Goal: Information Seeking & Learning: Learn about a topic

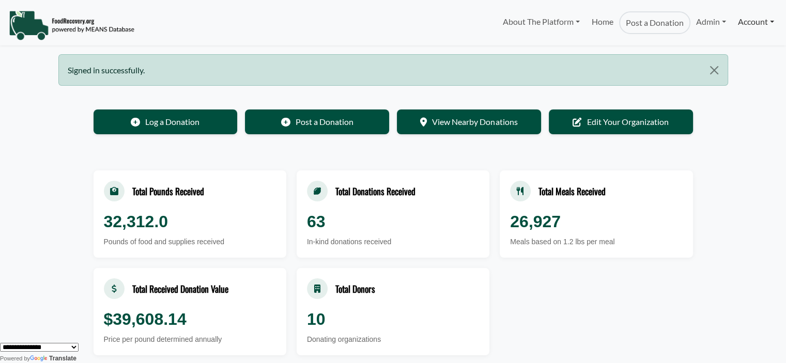
click at [754, 18] on link "Account" at bounding box center [756, 21] width 48 height 21
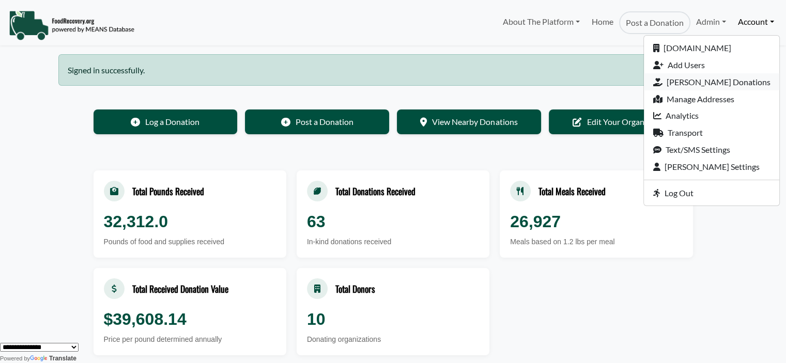
click at [733, 82] on link "[PERSON_NAME] Donations" at bounding box center [711, 81] width 135 height 17
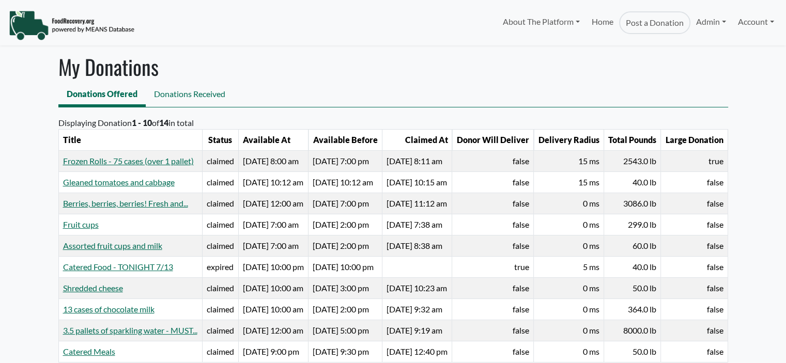
select select "Language Translate Widget"
click at [111, 166] on link "Frozen Rolls - 75 cases (over 1 pallet)" at bounding box center [128, 161] width 131 height 10
click at [80, 251] on link "Assorted fruit cups and milk" at bounding box center [112, 246] width 99 height 10
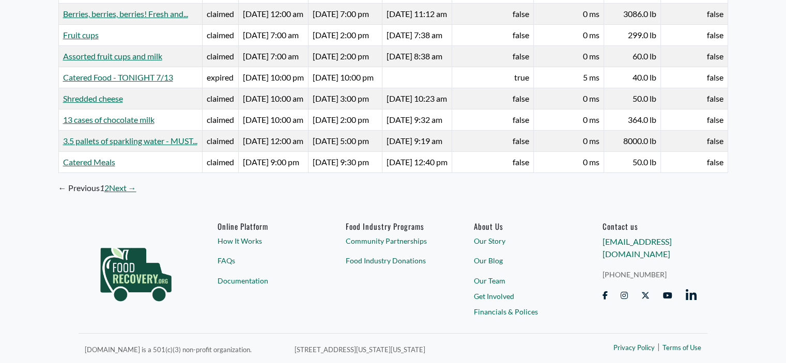
scroll to position [287, 0]
click at [123, 187] on link "Next →" at bounding box center [122, 188] width 27 height 12
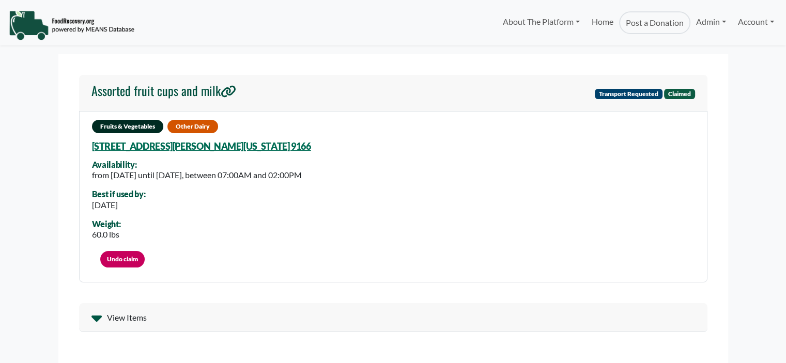
select select "Language Translate Widget"
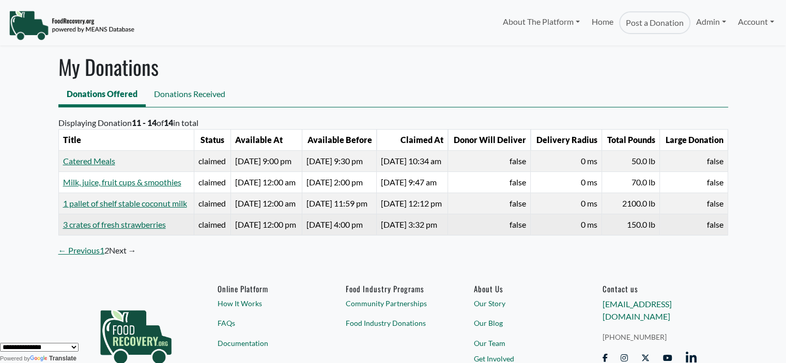
click at [87, 235] on td "3 crates of fresh strawberries" at bounding box center [125, 224] width 135 height 21
click at [88, 229] on link "3 crates of fresh strawberries" at bounding box center [114, 225] width 103 height 10
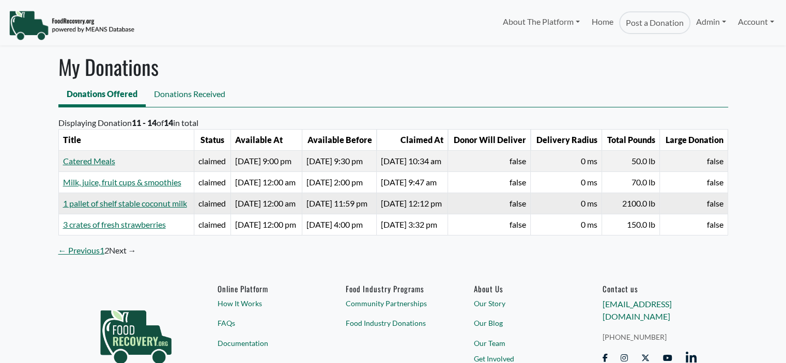
click at [100, 214] on td "1 pallet of shelf stable coconut milk" at bounding box center [125, 203] width 135 height 21
click at [98, 208] on link "1 pallet of shelf stable coconut milk" at bounding box center [125, 203] width 124 height 10
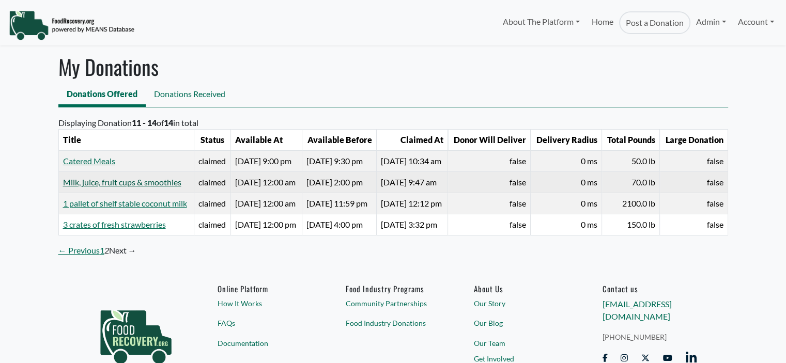
click at [99, 182] on link "Milk, juice, fruit cups & smoothies" at bounding box center [122, 182] width 118 height 10
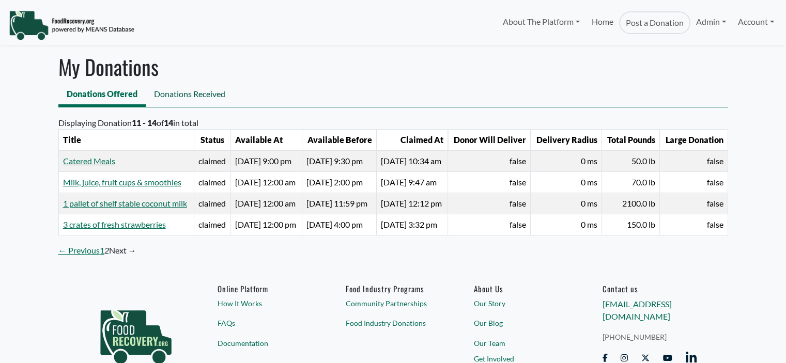
click at [155, 99] on link "Donations Received" at bounding box center [190, 95] width 88 height 23
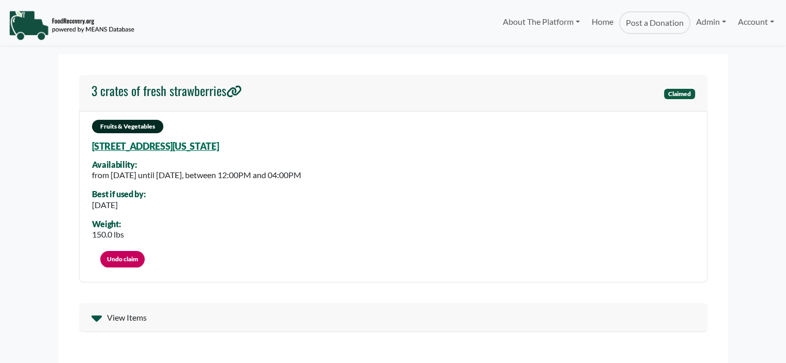
select select "Language Translate Widget"
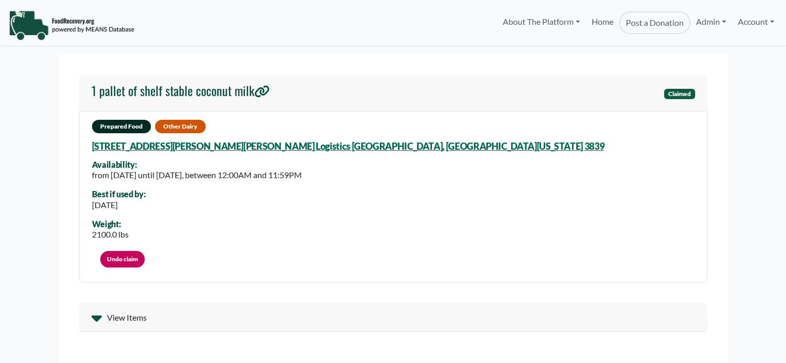
select select "Language Translate Widget"
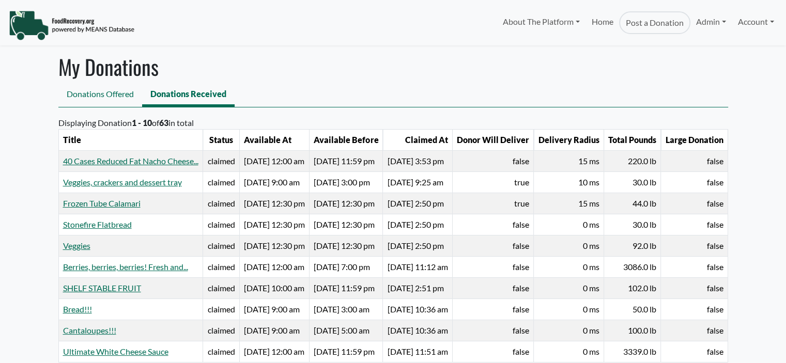
select select "Language Translate Widget"
click at [71, 160] on link "40 Cases Reduced Fat Nacho Cheese..." at bounding box center [130, 161] width 135 height 10
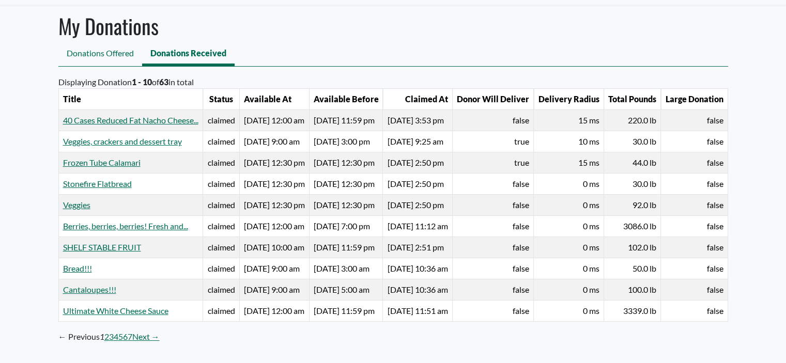
scroll to position [40, 0]
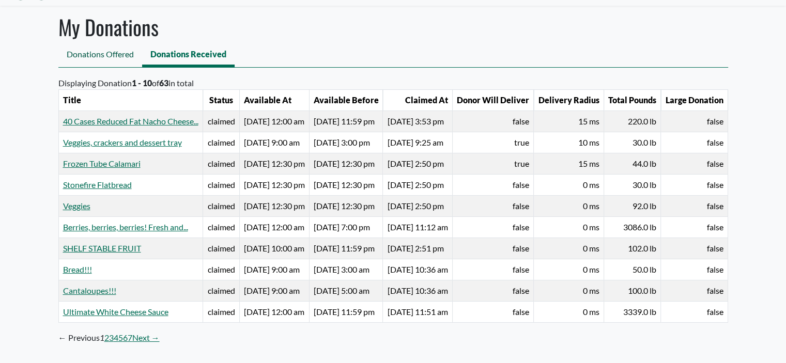
click at [113, 53] on link "Donations Offered" at bounding box center [100, 55] width 84 height 23
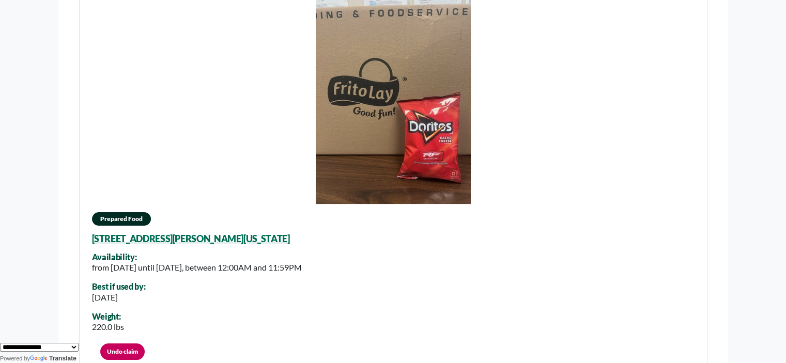
scroll to position [408, 0]
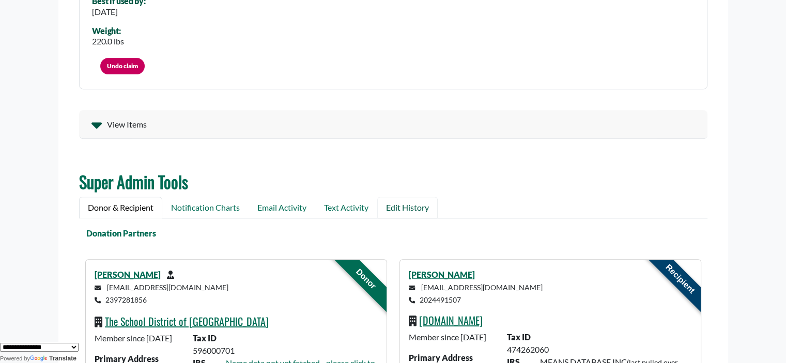
click at [407, 208] on link "Edit History" at bounding box center [407, 208] width 60 height 22
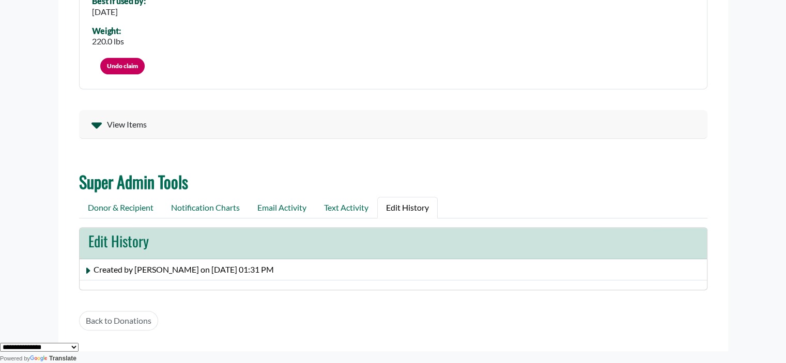
click at [88, 264] on span at bounding box center [89, 269] width 10 height 10
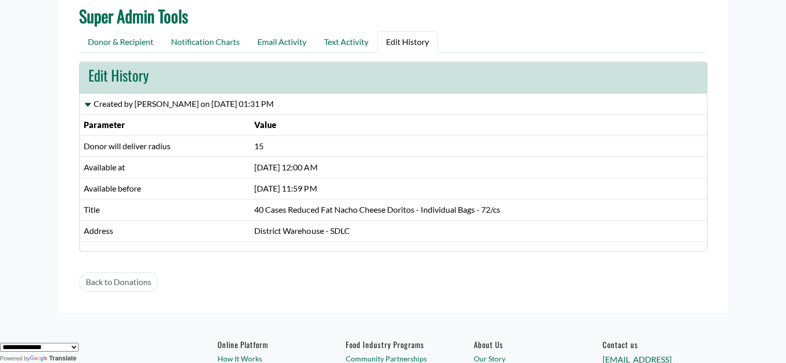
scroll to position [560, 0]
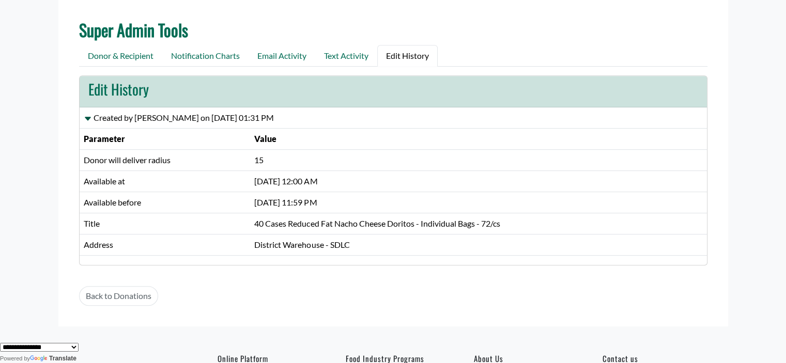
click at [113, 115] on span "Created by Amy Carroll on July 23, 2024 at 01:31 PM" at bounding box center [183, 118] width 180 height 10
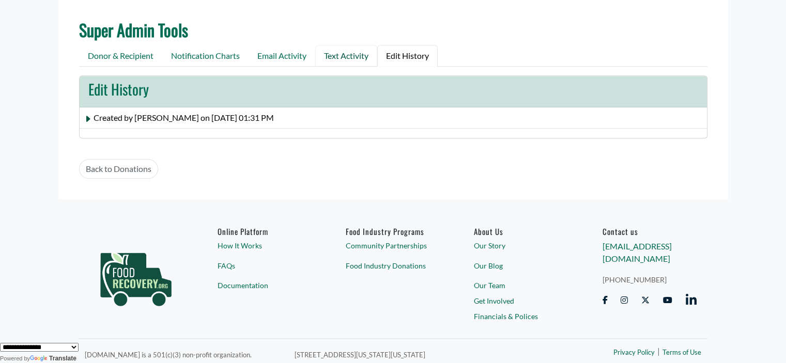
click at [339, 59] on link "Text Activity" at bounding box center [346, 56] width 62 height 22
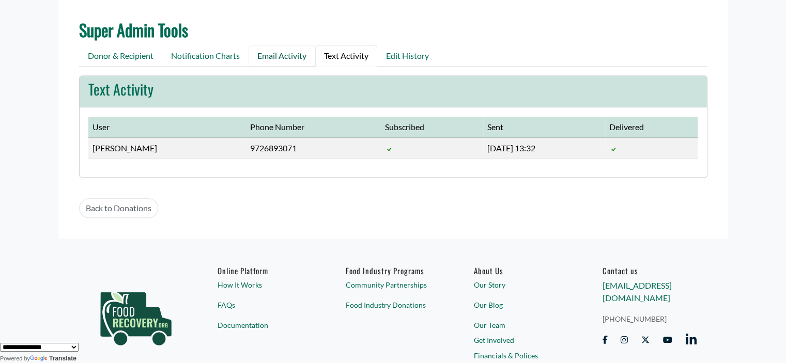
click at [286, 57] on link "Email Activity" at bounding box center [281, 56] width 67 height 22
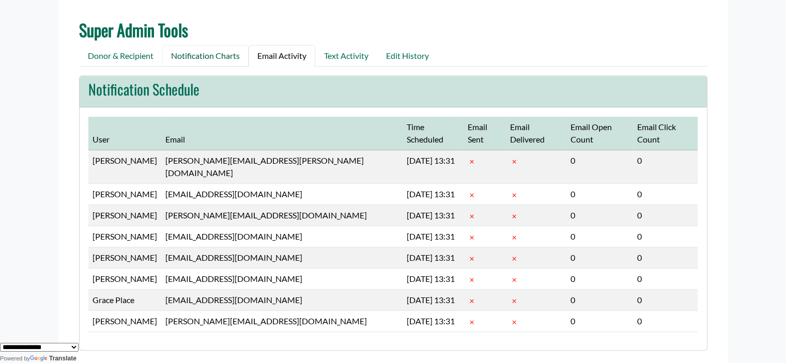
click at [213, 57] on link "Notification Charts" at bounding box center [205, 56] width 86 height 22
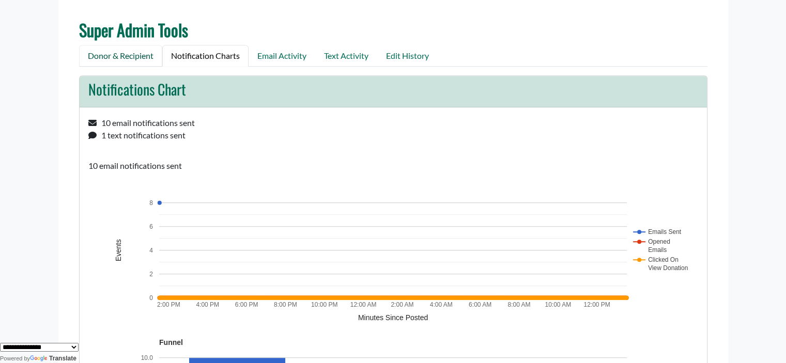
click at [104, 51] on link "Donor & Recipient" at bounding box center [120, 56] width 83 height 22
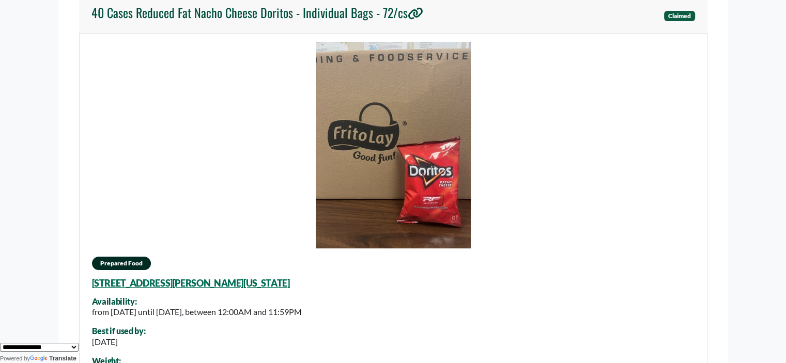
scroll to position [0, 0]
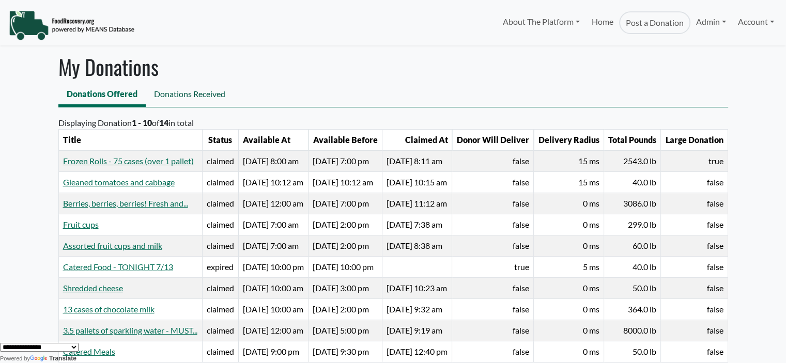
click at [192, 87] on link "Donations Received" at bounding box center [190, 95] width 88 height 23
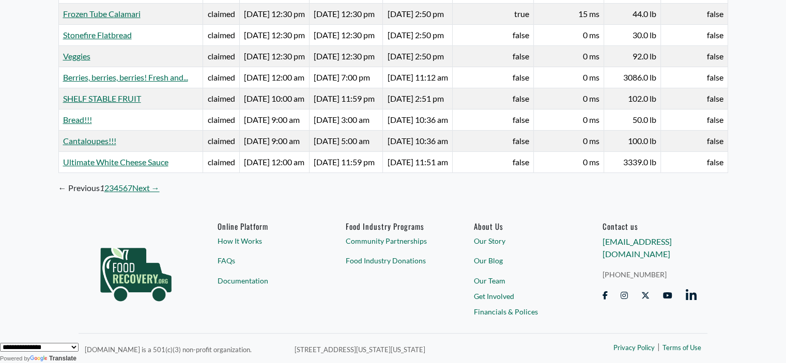
scroll to position [262, 0]
click at [133, 192] on link "Next →" at bounding box center [145, 188] width 27 height 12
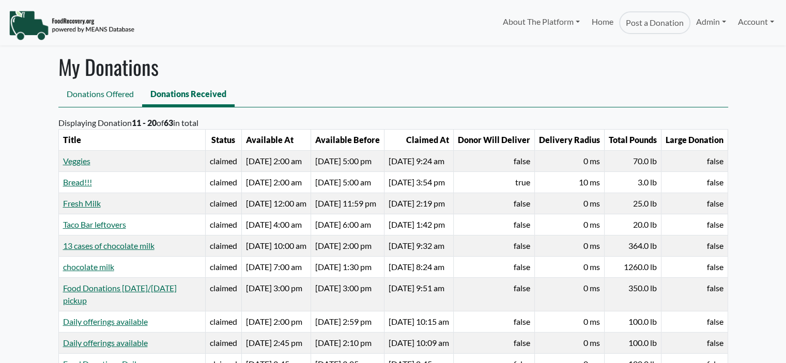
select select "Language Translate Widget"
click at [75, 206] on link "Fresh Milk" at bounding box center [82, 203] width 38 height 10
click at [91, 101] on link "Donations Offered" at bounding box center [100, 95] width 84 height 23
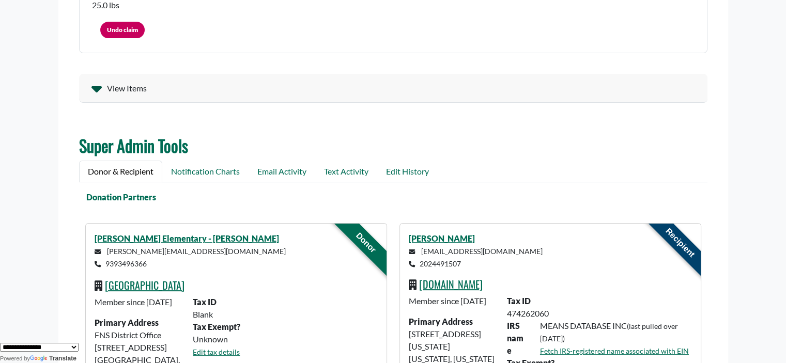
scroll to position [183, 0]
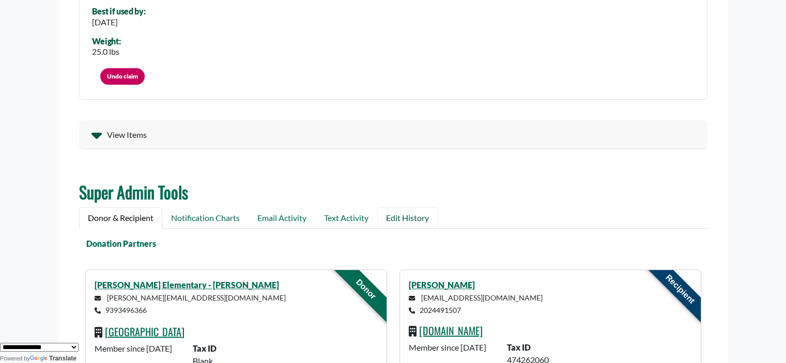
click at [415, 212] on link "Edit History" at bounding box center [407, 218] width 60 height 22
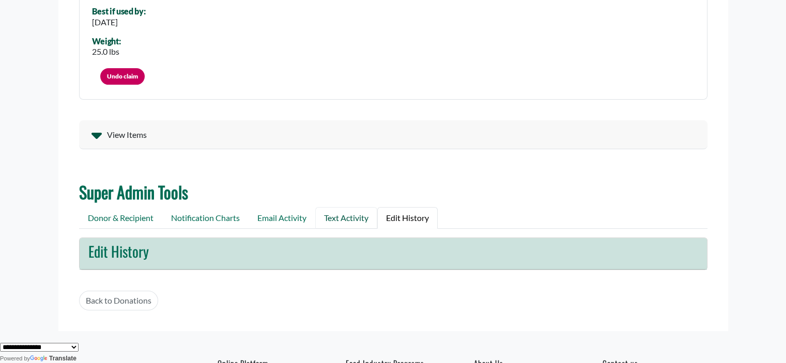
click at [356, 222] on link "Text Activity" at bounding box center [346, 218] width 62 height 22
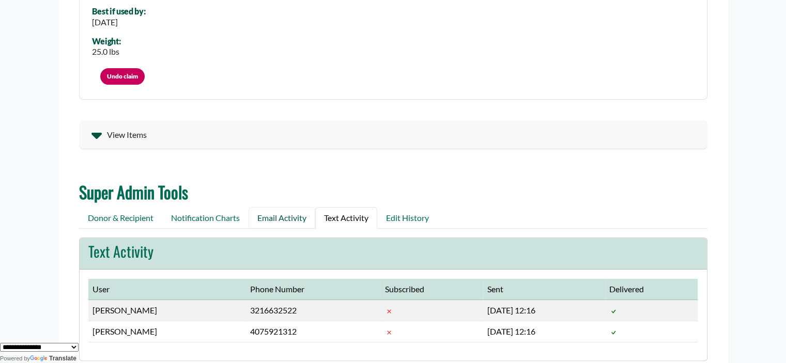
click at [276, 220] on link "Email Activity" at bounding box center [281, 218] width 67 height 22
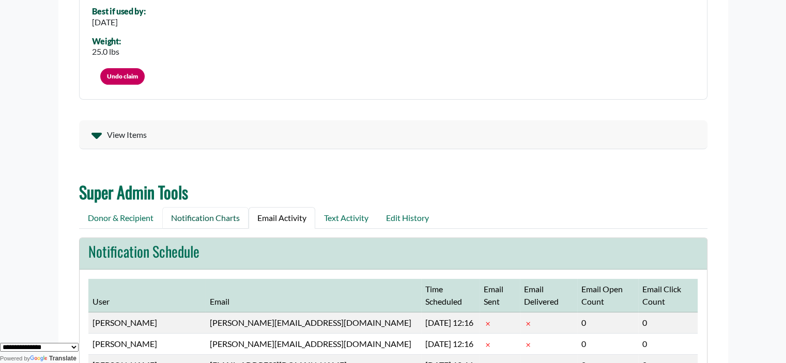
click at [207, 223] on link "Notification Charts" at bounding box center [205, 218] width 86 height 22
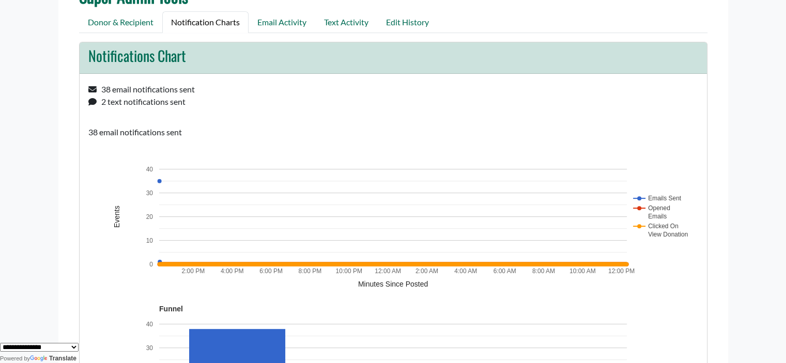
scroll to position [377, 0]
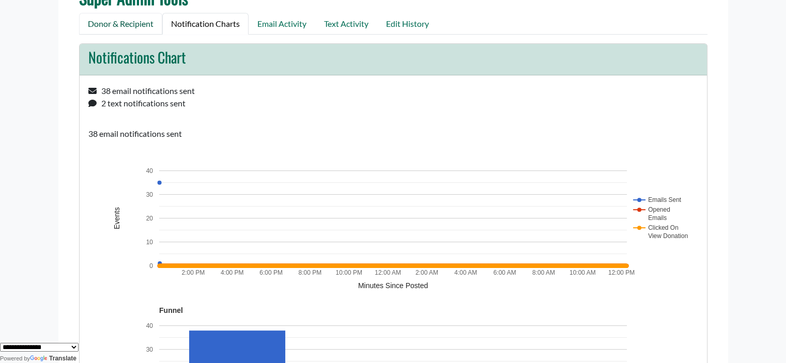
click at [128, 28] on link "Donor & Recipient" at bounding box center [120, 24] width 83 height 22
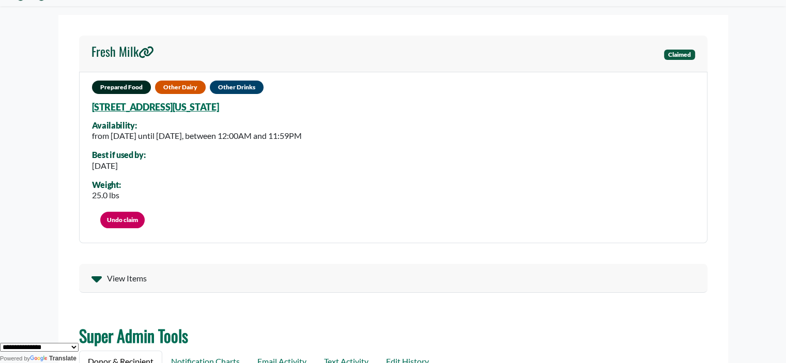
scroll to position [0, 0]
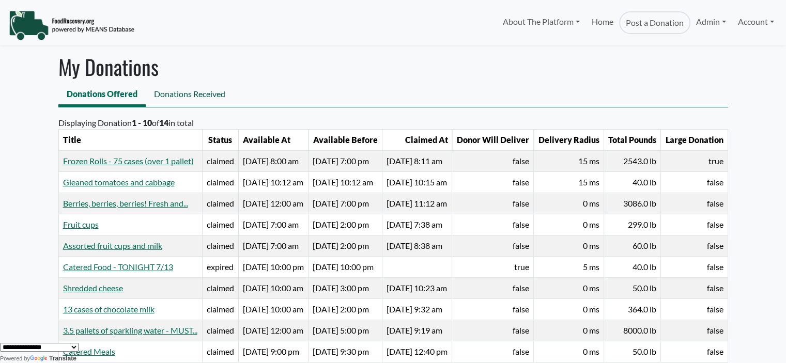
click at [192, 90] on link "Donations Received" at bounding box center [190, 95] width 88 height 23
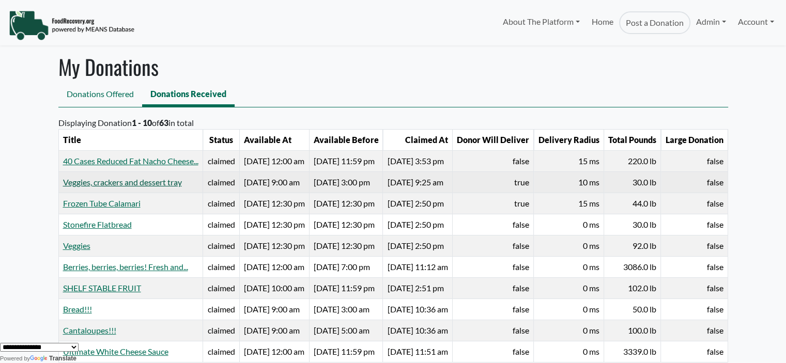
click at [70, 187] on link "Veggies, crackers and dessert tray" at bounding box center [122, 182] width 119 height 10
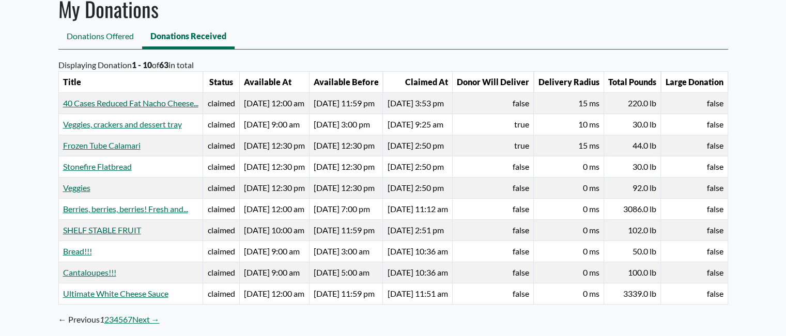
scroll to position [58, 0]
click at [77, 150] on link "Frozen Tube Calamari" at bounding box center [101, 145] width 77 height 10
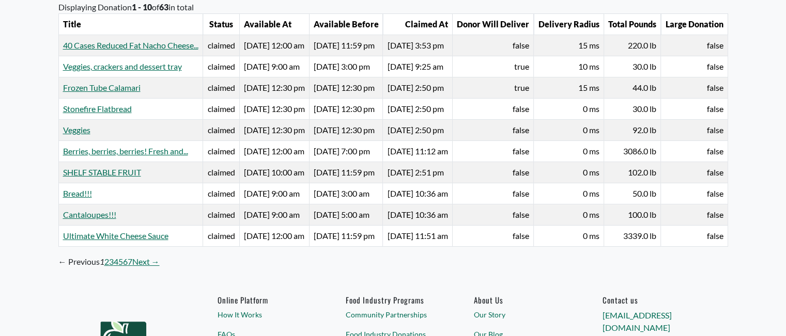
scroll to position [125, 0]
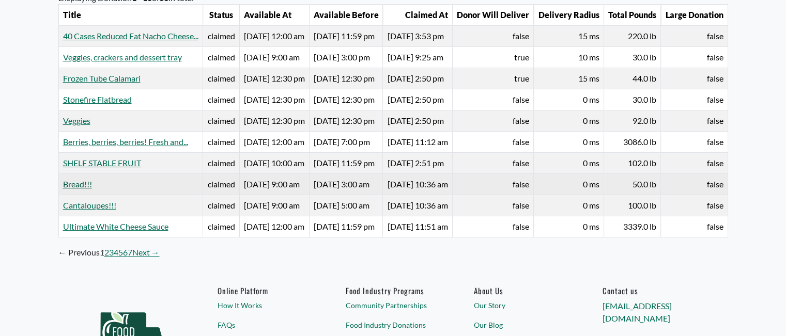
click at [79, 189] on link "Bread!!!" at bounding box center [77, 184] width 29 height 10
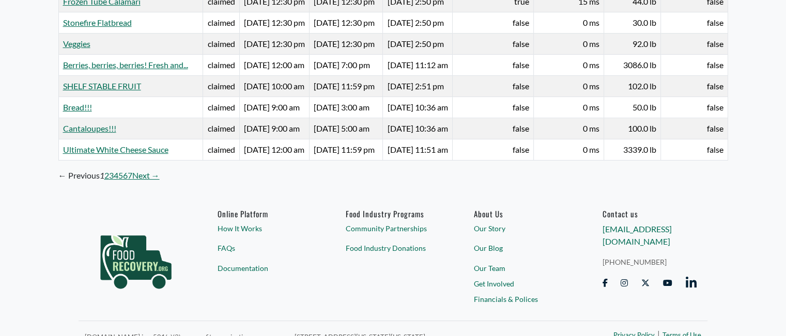
scroll to position [210, 0]
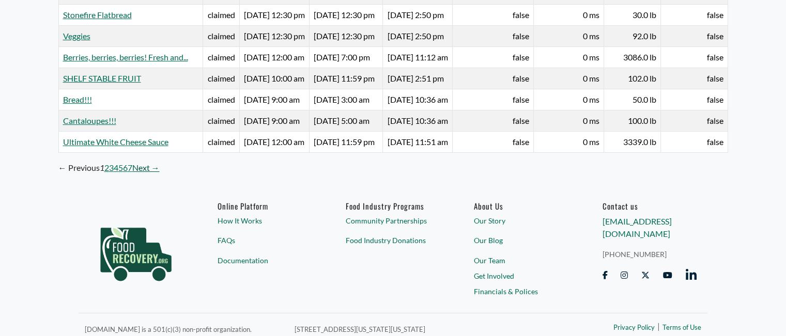
click at [147, 174] on link "Next →" at bounding box center [145, 168] width 27 height 12
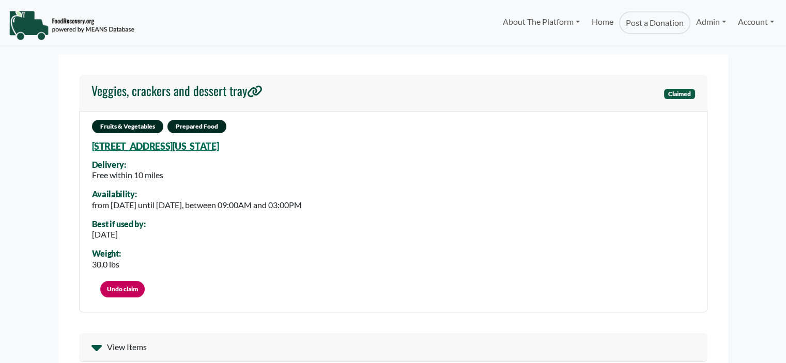
select select "Language Translate Widget"
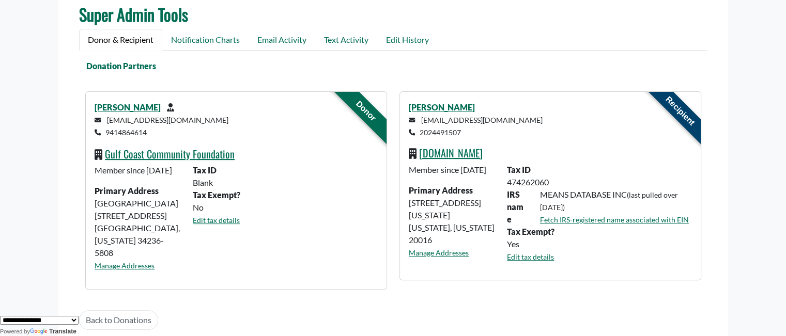
scroll to position [388, 0]
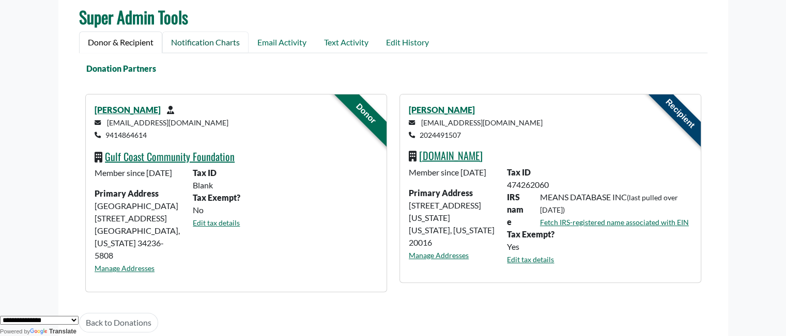
click at [218, 44] on link "Notification Charts" at bounding box center [205, 43] width 86 height 22
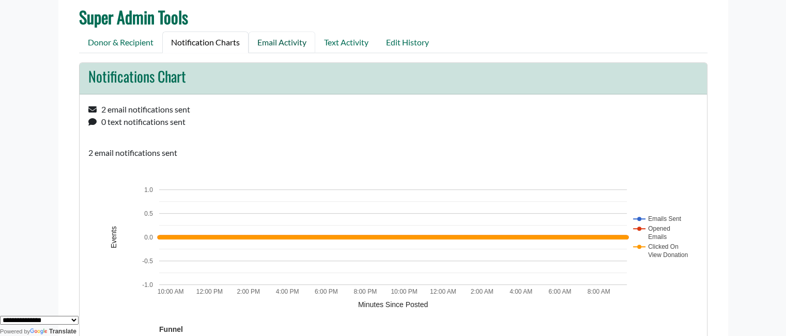
click at [283, 41] on link "Email Activity" at bounding box center [281, 43] width 67 height 22
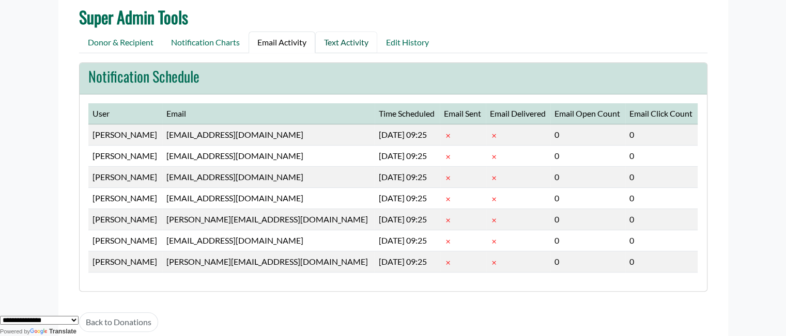
click at [334, 46] on link "Text Activity" at bounding box center [346, 43] width 62 height 22
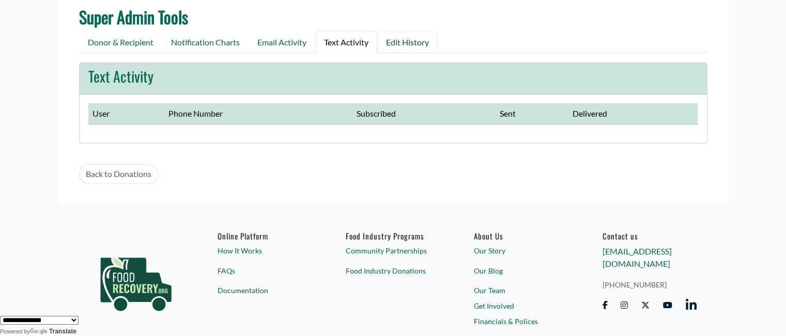
click at [385, 41] on link "Edit History" at bounding box center [407, 43] width 60 height 22
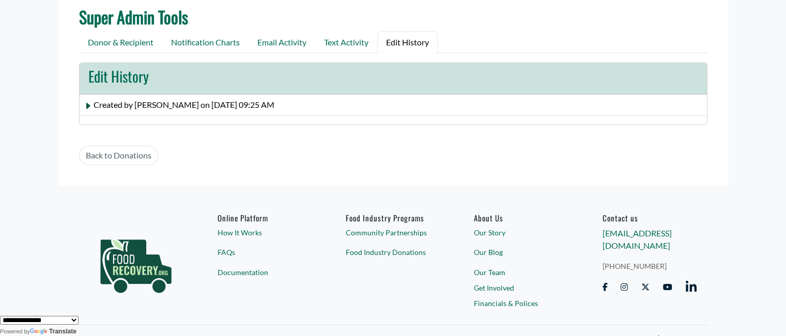
click at [117, 105] on span "Created by Emily Grant on June 17, 2024 at 09:25 AM" at bounding box center [183, 105] width 181 height 10
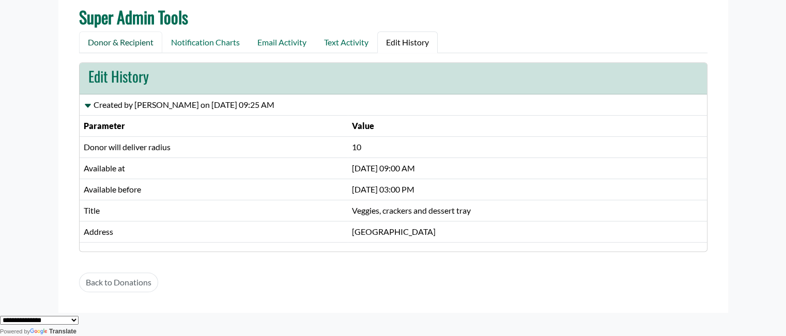
click at [136, 45] on link "Donor & Recipient" at bounding box center [120, 43] width 83 height 22
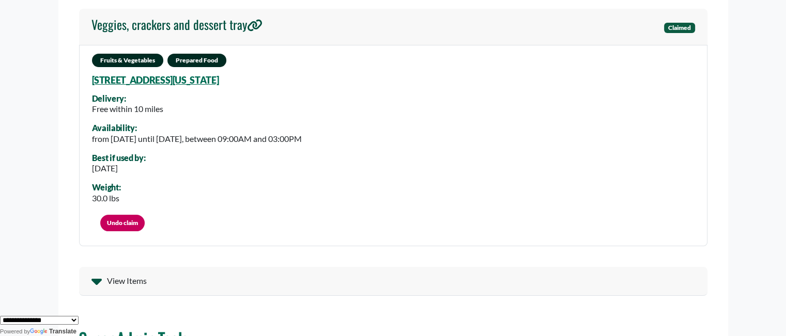
scroll to position [57, 0]
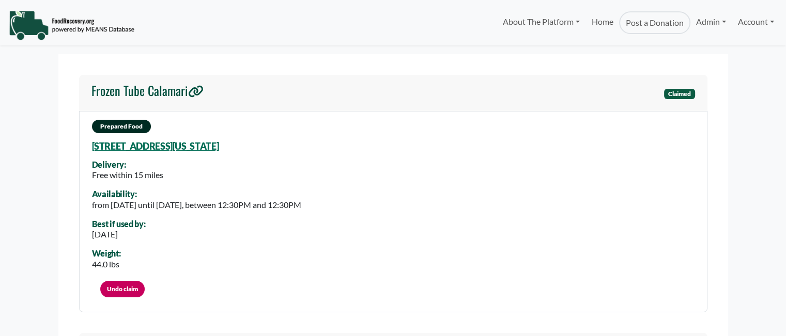
select select "Language Translate Widget"
drag, startPoint x: 784, startPoint y: 22, endPoint x: 789, endPoint y: 62, distance: 40.2
click at [785, 62] on html "About The Platform How It Works FAQs Documentation Home Post a Donation Admin O…" at bounding box center [393, 168] width 786 height 336
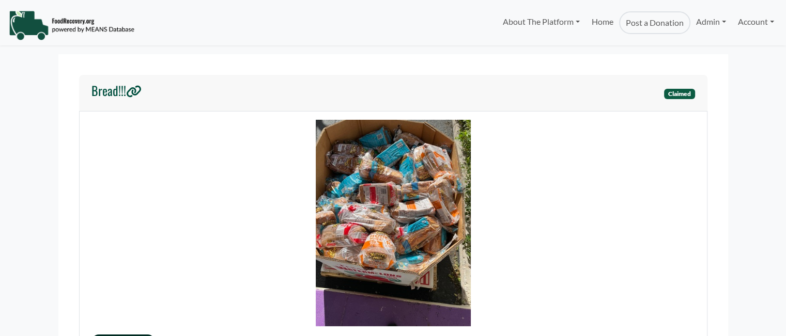
select select "Language Translate Widget"
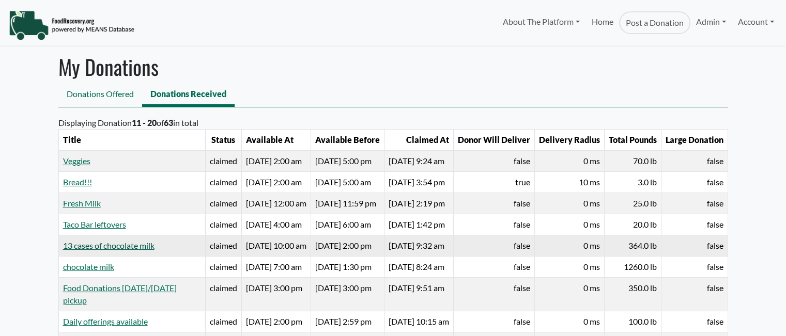
select select "Language Translate Widget"
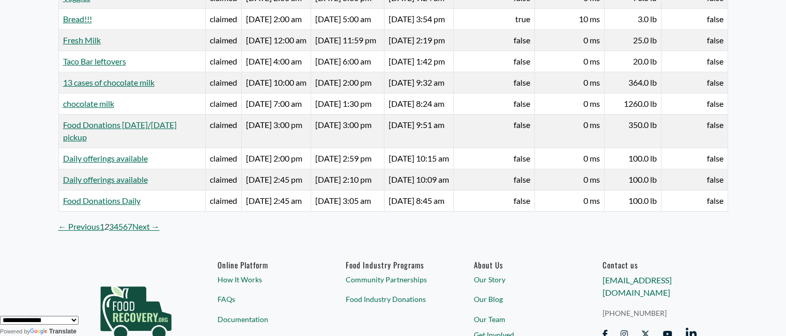
scroll to position [176, 0]
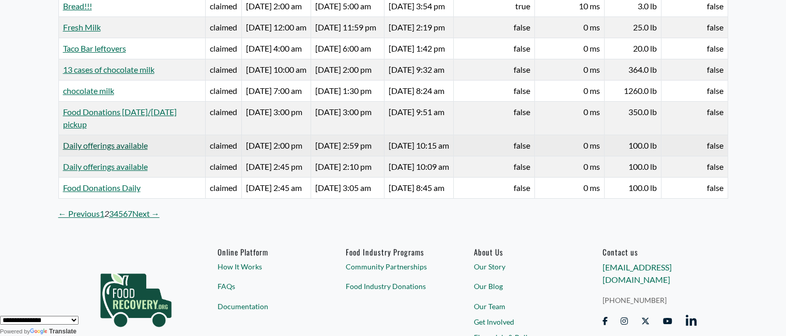
click at [85, 150] on link "Daily offerings available" at bounding box center [105, 145] width 85 height 10
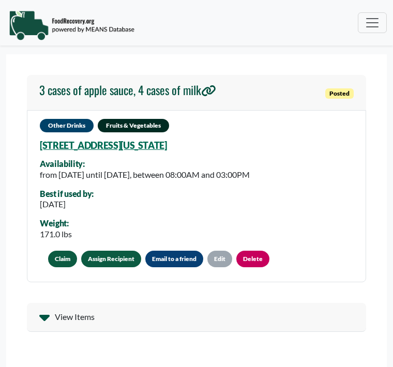
select select "Language Translate Widget"
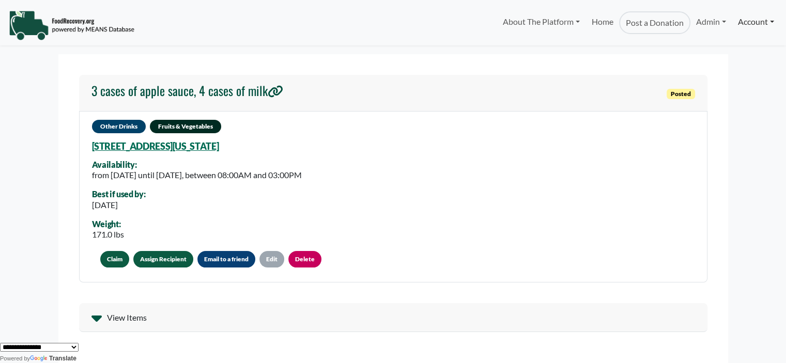
click at [392, 26] on link "Account" at bounding box center [756, 21] width 48 height 21
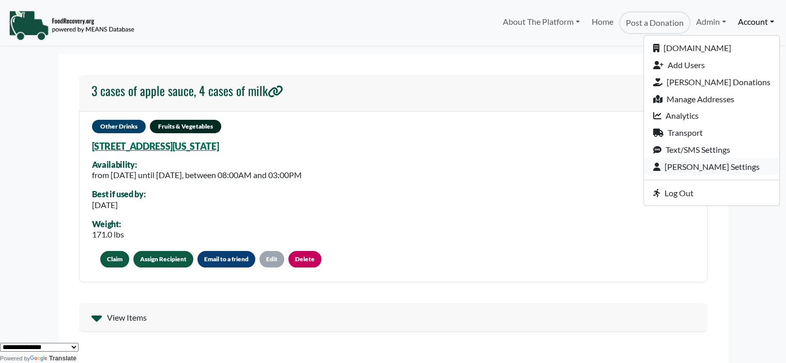
click at [392, 164] on link "[PERSON_NAME] Settings" at bounding box center [711, 166] width 135 height 17
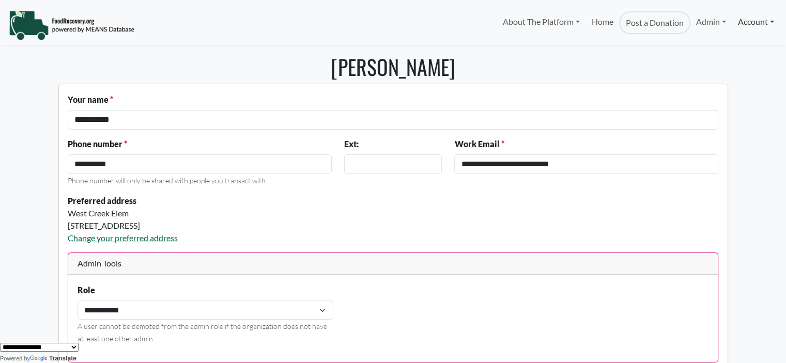
click at [748, 22] on link "Account" at bounding box center [756, 21] width 48 height 21
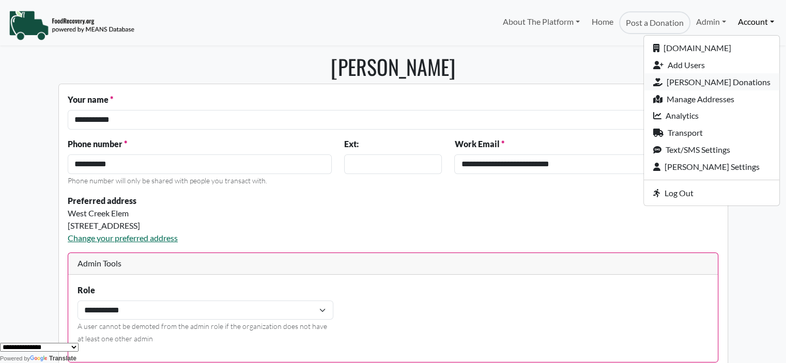
click at [755, 82] on link "[PERSON_NAME] Donations" at bounding box center [711, 81] width 135 height 17
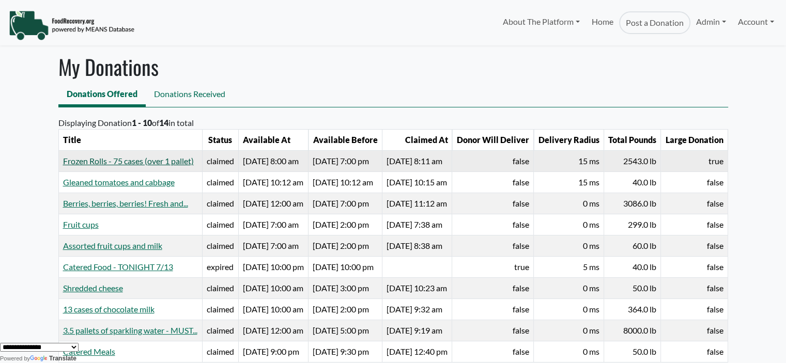
click at [120, 166] on link "Frozen Rolls - 75 cases (over 1 pallet)" at bounding box center [128, 161] width 131 height 10
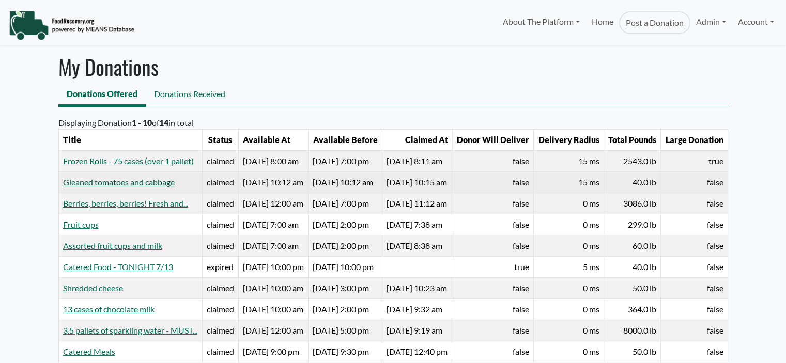
click at [88, 187] on link "Gleaned tomatoes and cabbage" at bounding box center [119, 182] width 112 height 10
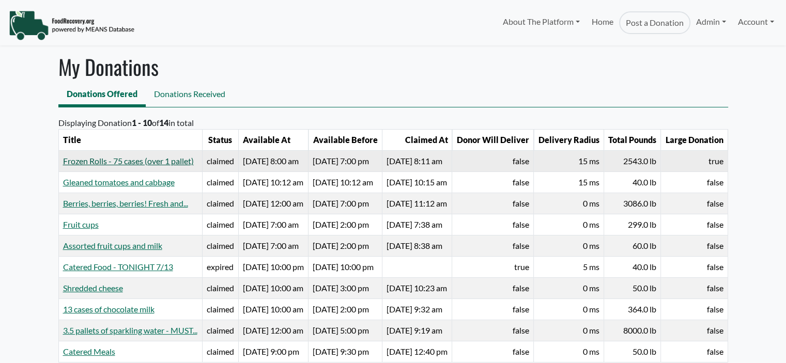
click at [103, 164] on link "Frozen Rolls - 75 cases (over 1 pallet)" at bounding box center [128, 161] width 131 height 10
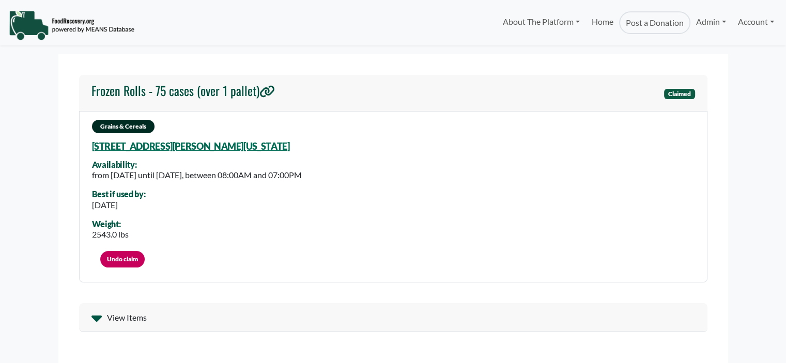
select select "Language Translate Widget"
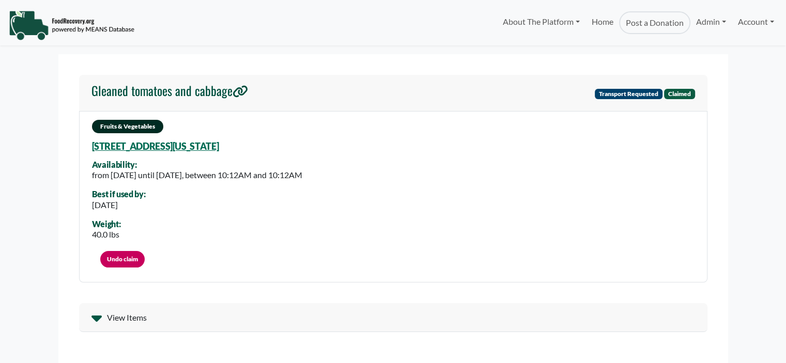
select select "Language Translate Widget"
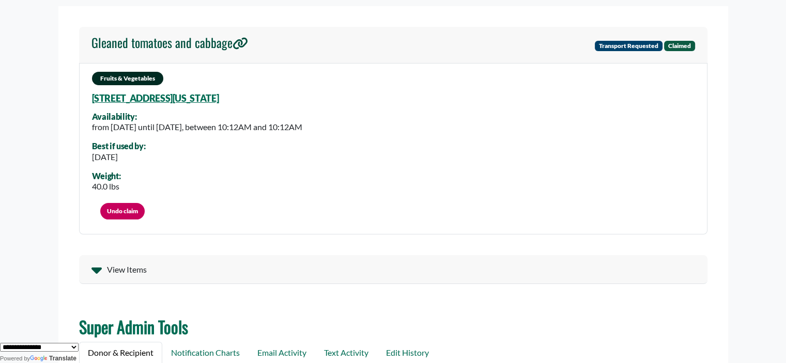
scroll to position [41, 0]
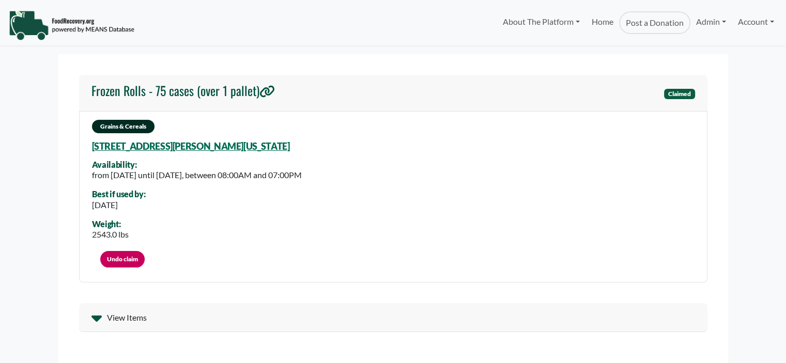
select select "Language Translate Widget"
click at [289, 100] on div "Frozen Rolls - 75 cases (over 1 pallet) Claimed Grains & Cereals [STREET_ADDRES…" at bounding box center [393, 179] width 628 height 208
